Goal: Find specific page/section: Find specific page/section

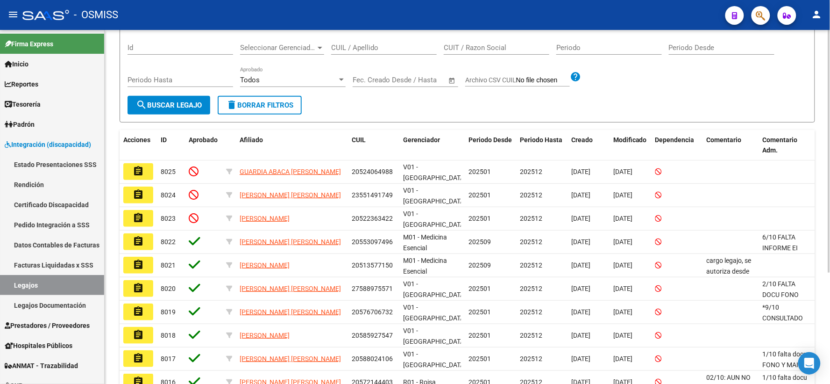
scroll to position [7, 0]
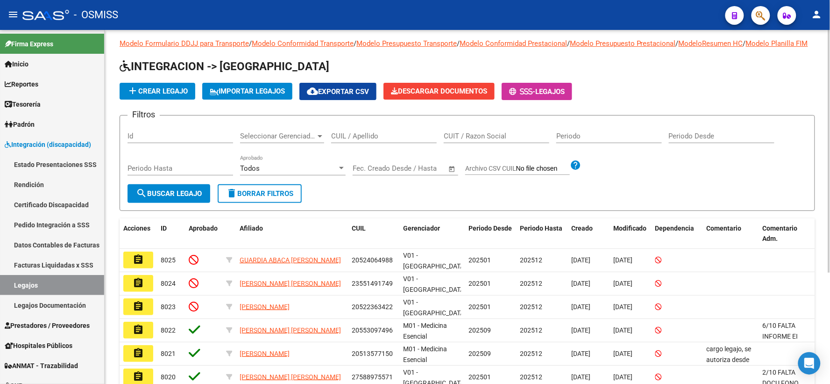
click at [339, 169] on div at bounding box center [341, 168] width 5 height 2
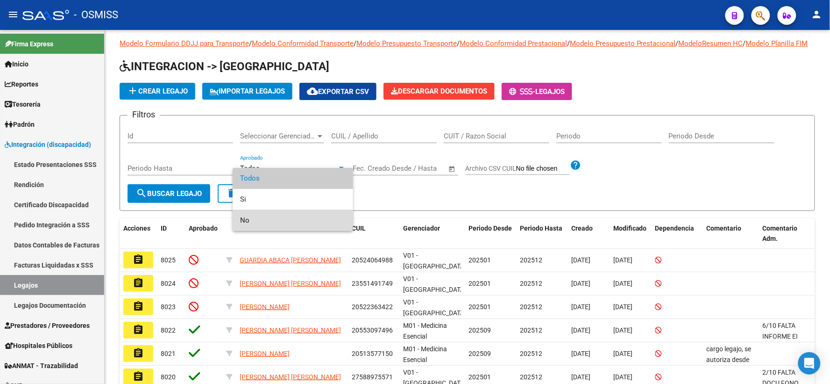
click at [247, 218] on span "No" at bounding box center [293, 220] width 106 height 21
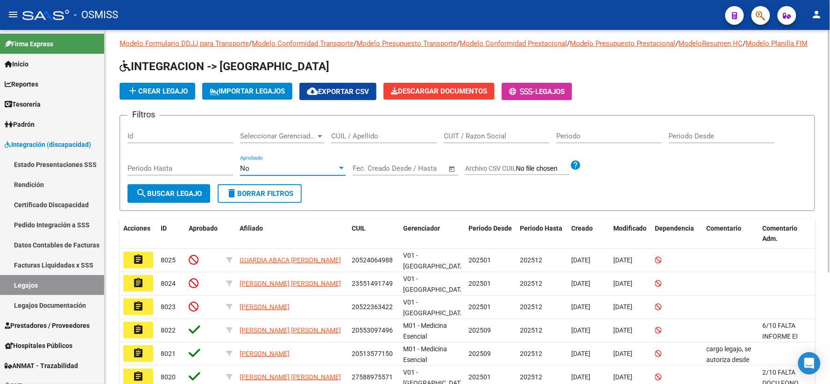
click at [180, 198] on span "search Buscar Legajo" at bounding box center [169, 193] width 66 height 8
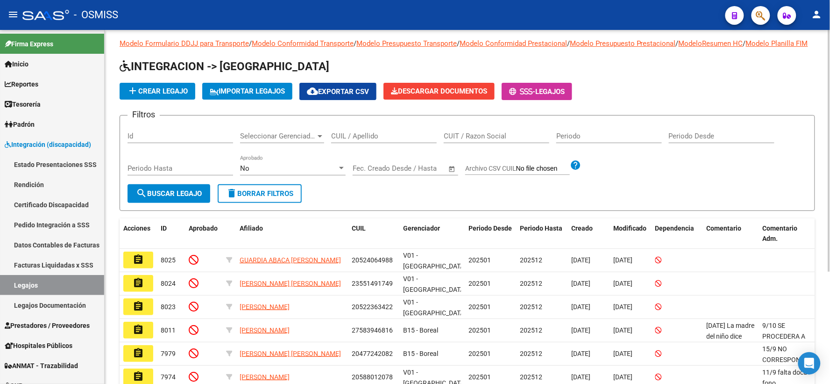
scroll to position [58, 0]
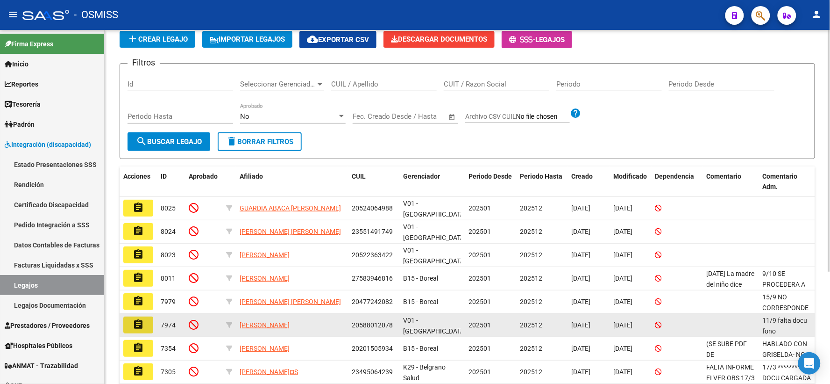
click at [137, 325] on mat-icon "assignment" at bounding box center [138, 324] width 11 height 11
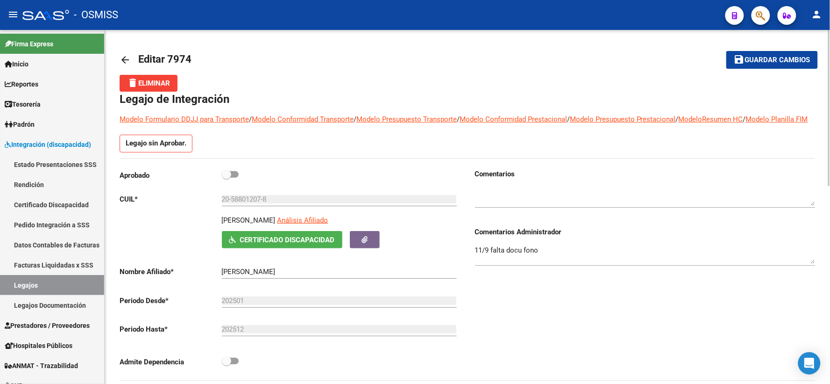
click at [123, 58] on mat-icon "arrow_back" at bounding box center [125, 59] width 11 height 11
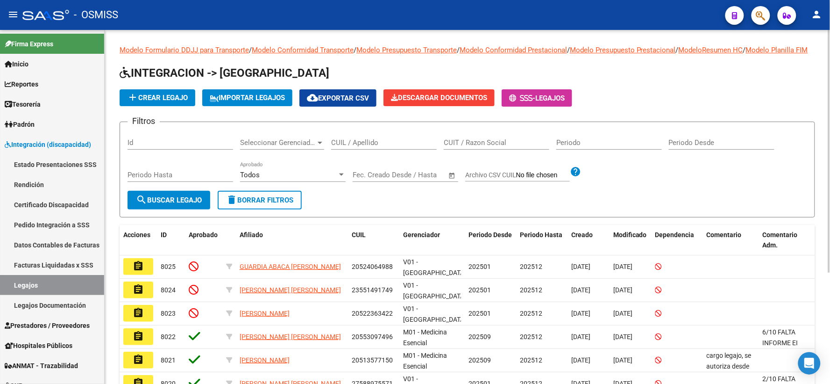
click at [341, 178] on div at bounding box center [341, 174] width 8 height 7
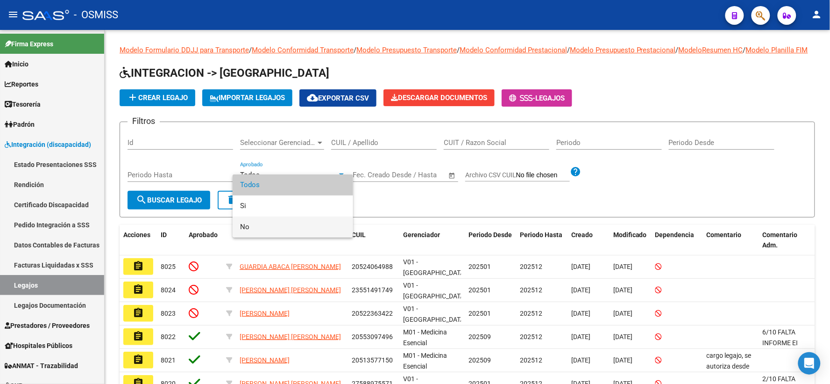
drag, startPoint x: 278, startPoint y: 230, endPoint x: 238, endPoint y: 224, distance: 40.6
click at [277, 230] on span "No" at bounding box center [293, 226] width 106 height 21
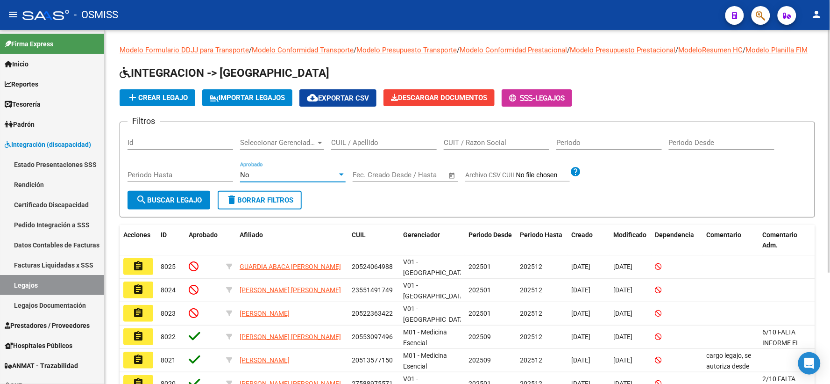
click at [178, 204] on span "search Buscar Legajo" at bounding box center [169, 200] width 66 height 8
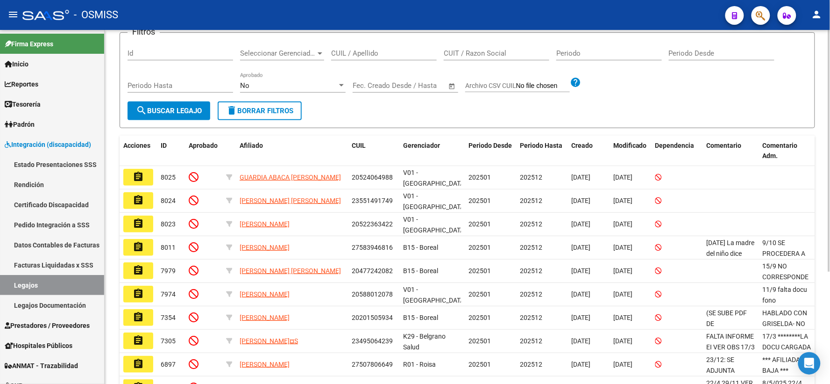
scroll to position [104, 0]
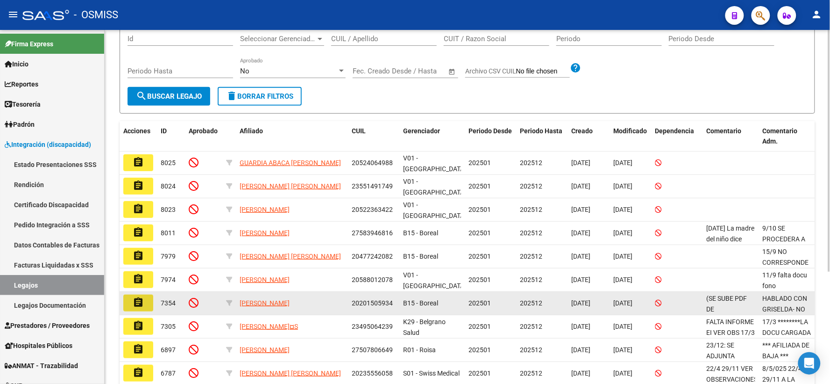
click at [135, 305] on mat-icon "assignment" at bounding box center [138, 302] width 11 height 11
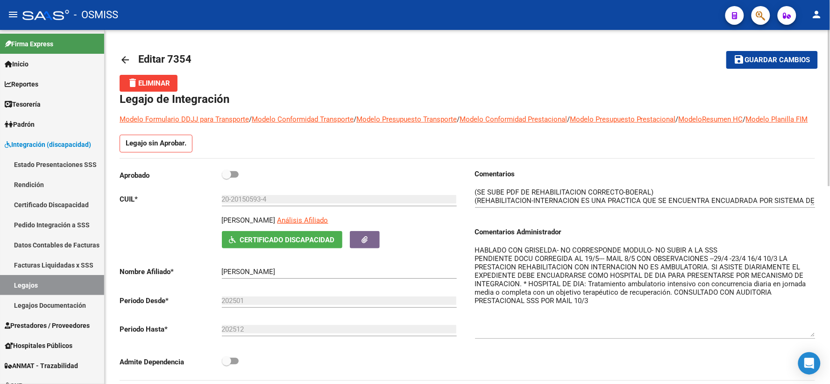
drag, startPoint x: 813, startPoint y: 273, endPoint x: 815, endPoint y: 346, distance: 73.4
click at [815, 336] on textarea "HABLADO CON GRISELDA- NO CORRESPONDE MODULO- NO SUBIR A LA SSS PENDIENTE DOCU C…" at bounding box center [645, 291] width 341 height 92
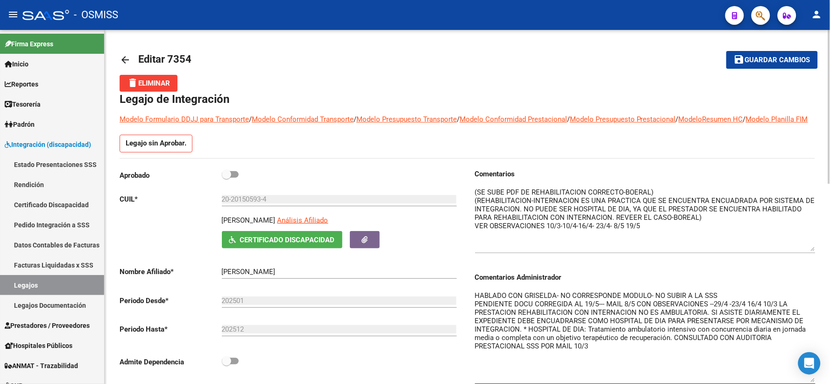
drag, startPoint x: 813, startPoint y: 213, endPoint x: 813, endPoint y: 259, distance: 45.8
click at [813, 251] on textarea at bounding box center [645, 219] width 341 height 64
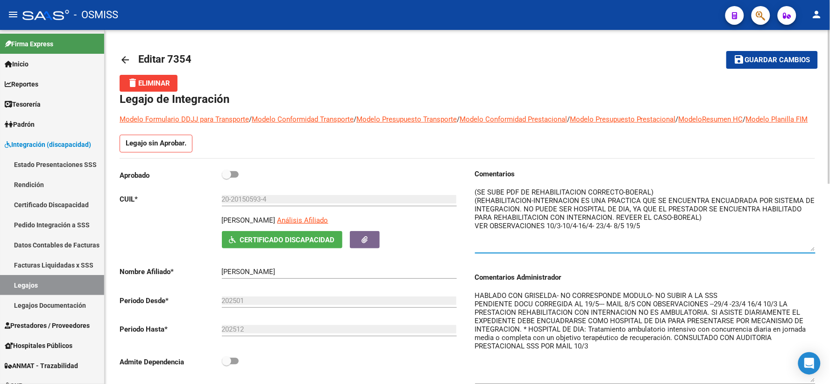
click at [132, 61] on link "arrow_back" at bounding box center [129, 60] width 19 height 22
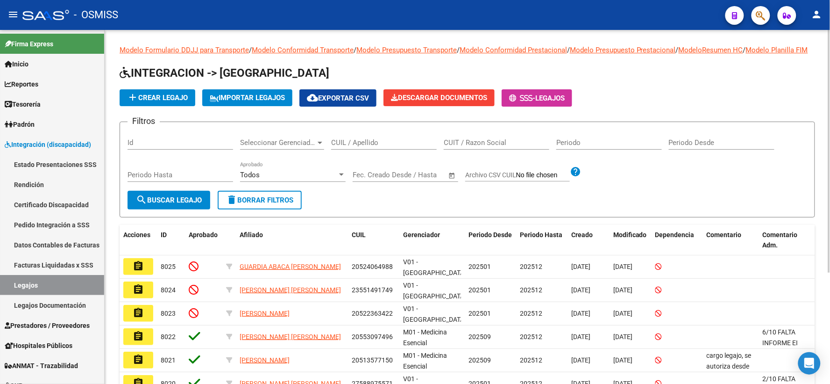
click at [366, 147] on input "CUIL / Apellido" at bounding box center [384, 142] width 106 height 8
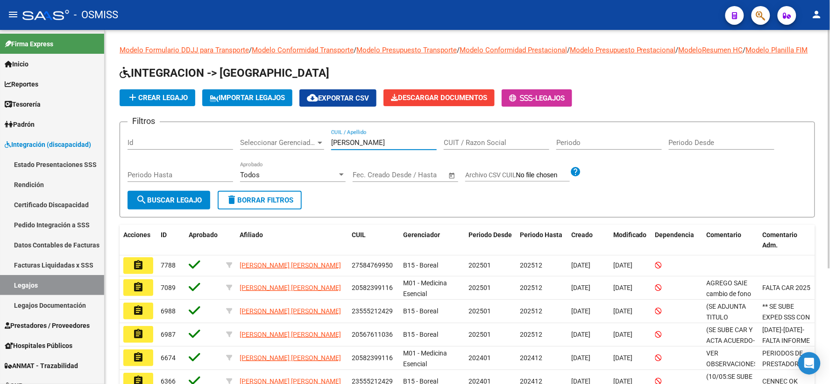
click at [320, 144] on div at bounding box center [320, 143] width 5 height 2
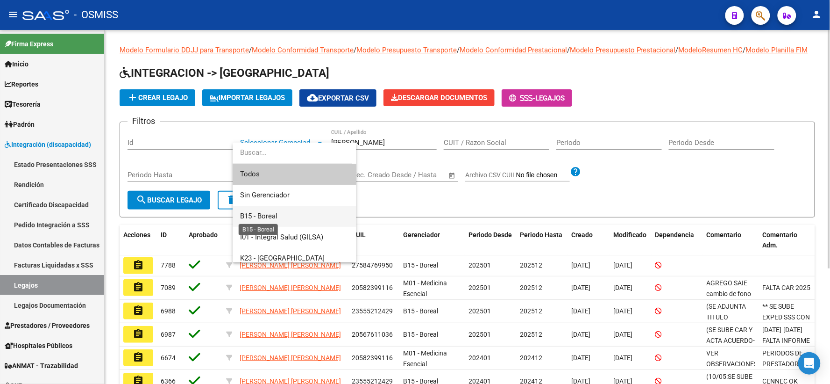
drag, startPoint x: 267, startPoint y: 212, endPoint x: 173, endPoint y: 204, distance: 94.3
click at [264, 213] on span "B15 - Boreal" at bounding box center [258, 216] width 37 height 8
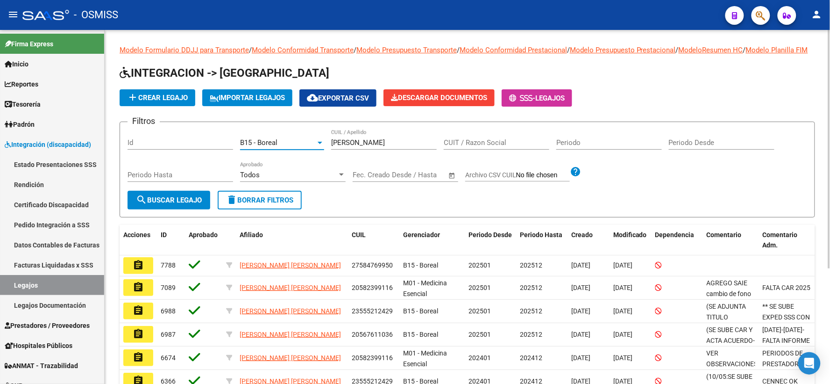
click at [167, 203] on button "search Buscar Legajo" at bounding box center [169, 200] width 83 height 19
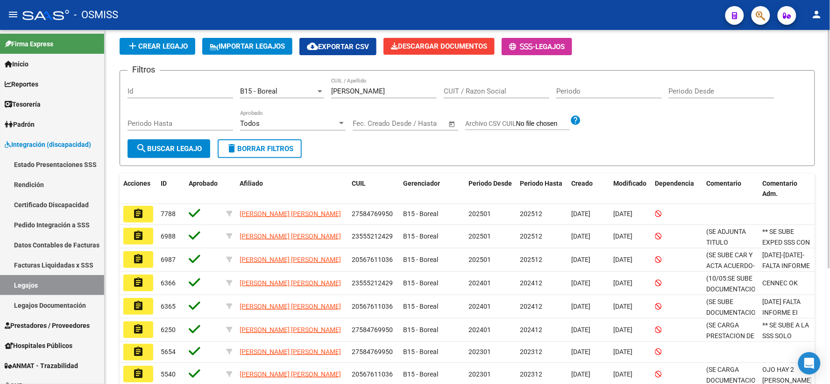
scroll to position [52, 0]
click at [348, 95] on input "[PERSON_NAME]" at bounding box center [384, 90] width 106 height 8
click at [345, 95] on input "[PERSON_NAME]" at bounding box center [384, 90] width 106 height 8
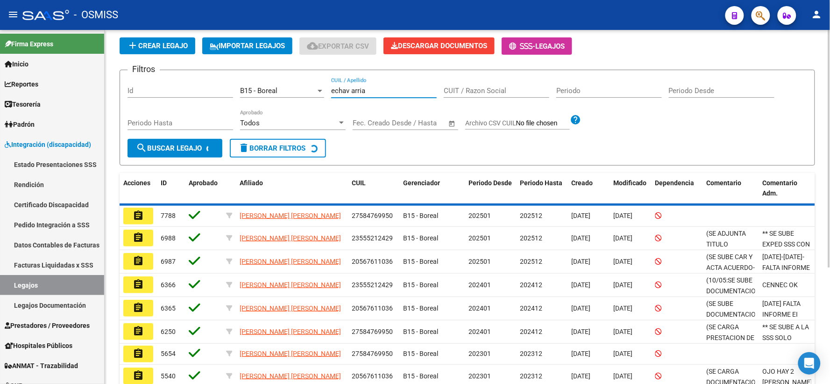
scroll to position [0, 0]
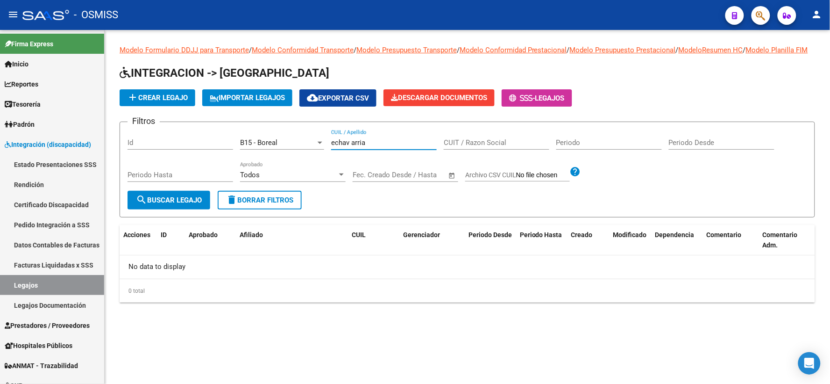
click at [351, 147] on input "echav arria" at bounding box center [384, 142] width 106 height 8
type input "[PERSON_NAME]"
click at [179, 203] on button "search Buscar Legajo" at bounding box center [169, 200] width 83 height 19
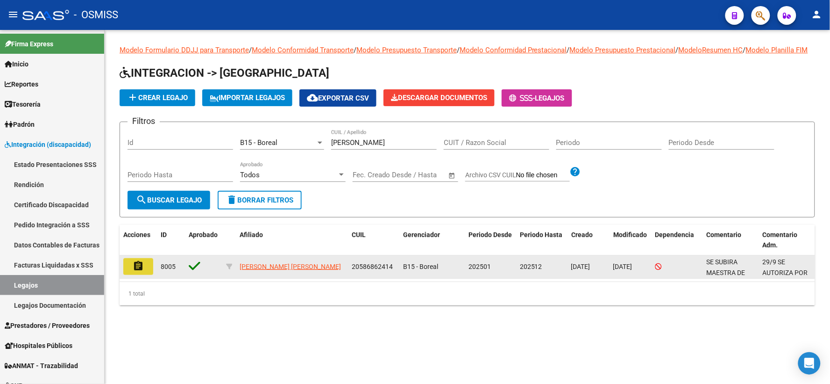
click at [136, 271] on mat-icon "assignment" at bounding box center [138, 265] width 11 height 11
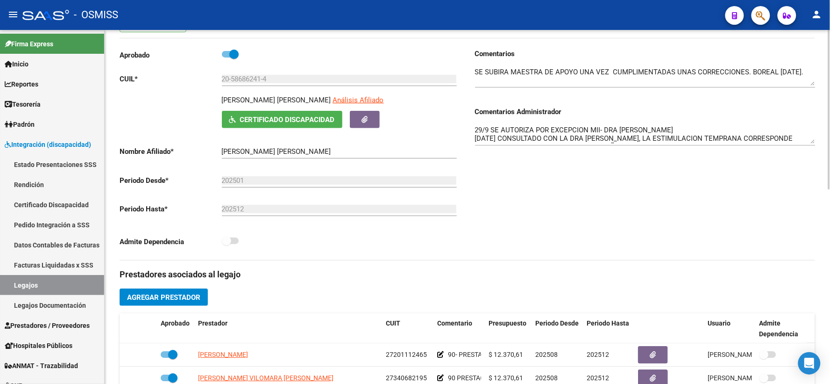
scroll to position [52, 0]
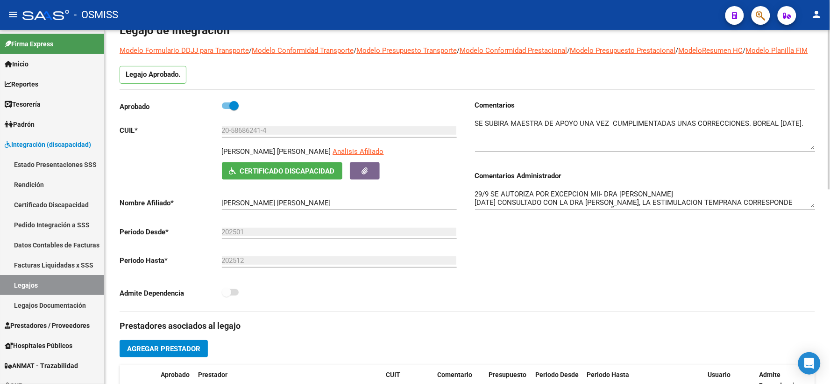
drag, startPoint x: 813, startPoint y: 144, endPoint x: 813, endPoint y: 157, distance: 13.1
click at [813, 149] on textarea at bounding box center [645, 133] width 341 height 31
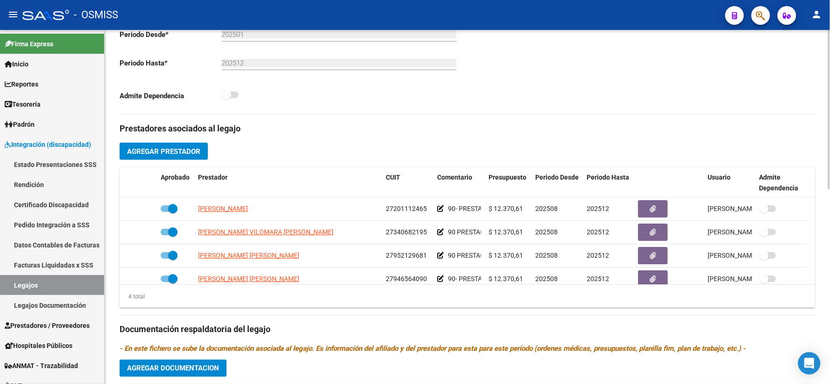
scroll to position [259, 0]
